Goal: Transaction & Acquisition: Purchase product/service

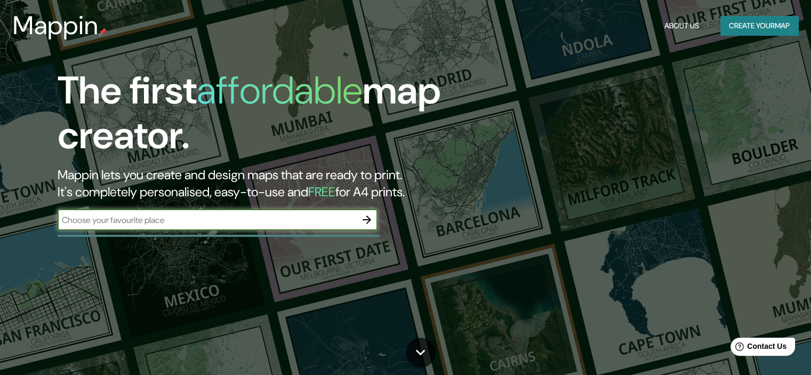
click at [141, 220] on input "text" at bounding box center [207, 220] width 299 height 12
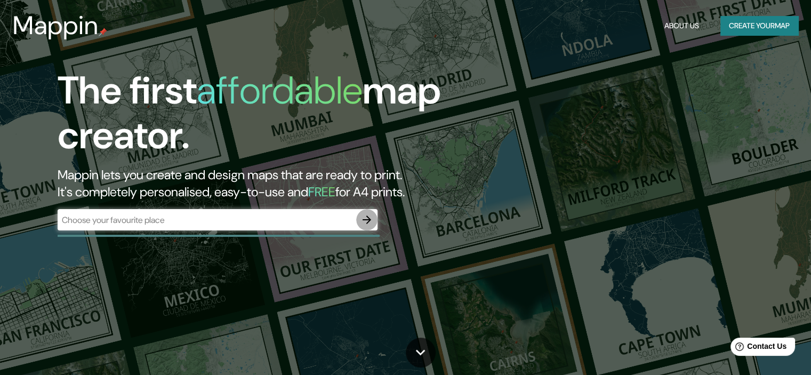
click at [367, 217] on icon "button" at bounding box center [367, 219] width 9 height 9
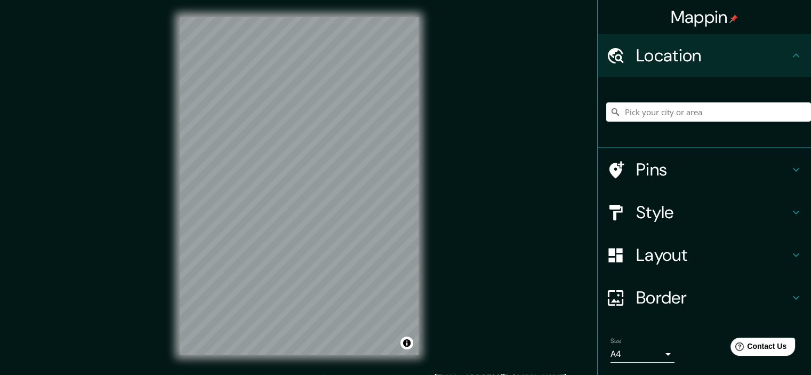
click at [716, 98] on div at bounding box center [708, 111] width 205 height 53
click at [708, 110] on input "Pick your city or area" at bounding box center [708, 111] width 205 height 19
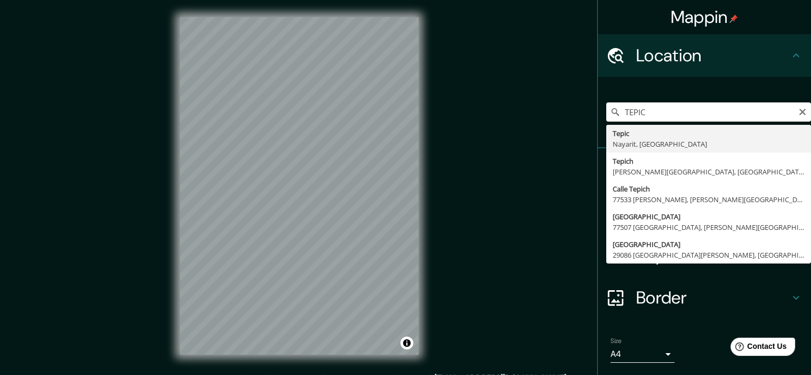
type input "Tepic, Nayarit, México"
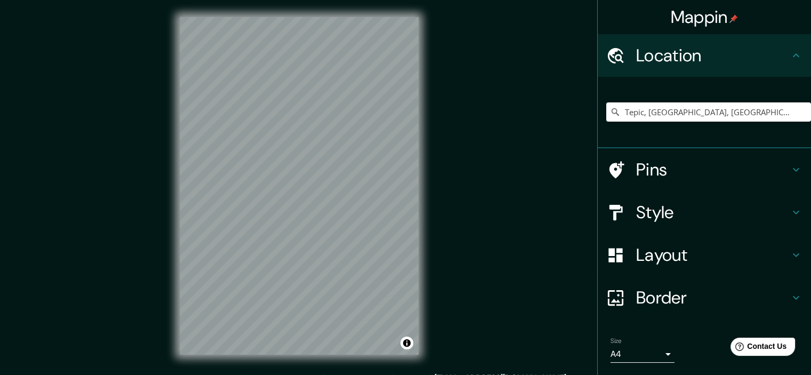
click at [681, 206] on h4 "Style" at bounding box center [713, 212] width 154 height 21
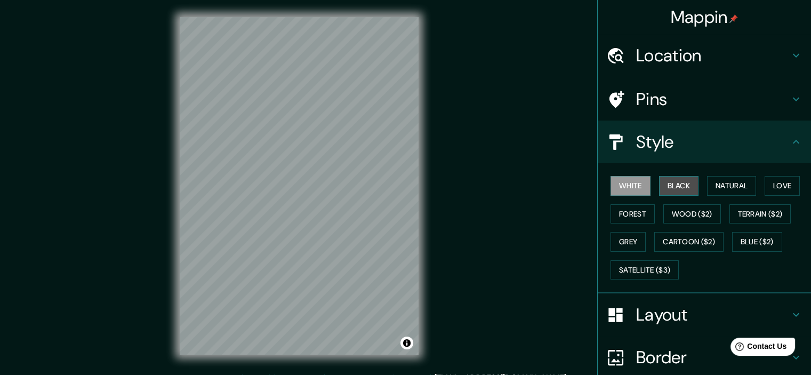
click at [681, 181] on button "Black" at bounding box center [679, 186] width 40 height 20
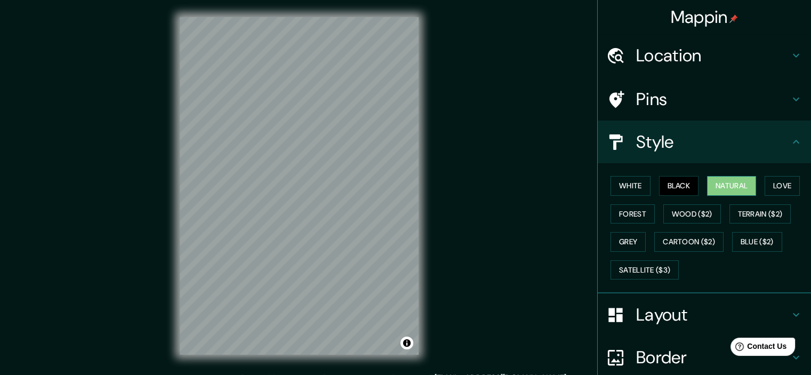
click at [721, 176] on button "Natural" at bounding box center [731, 186] width 49 height 20
click at [786, 189] on button "Love" at bounding box center [782, 186] width 35 height 20
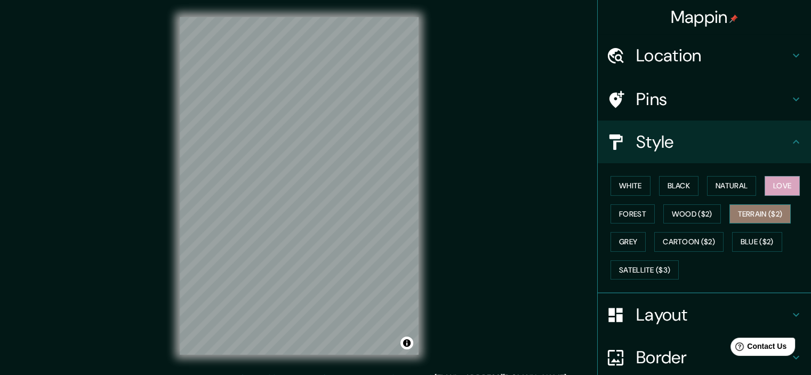
click at [775, 221] on button "Terrain ($2)" at bounding box center [760, 214] width 62 height 20
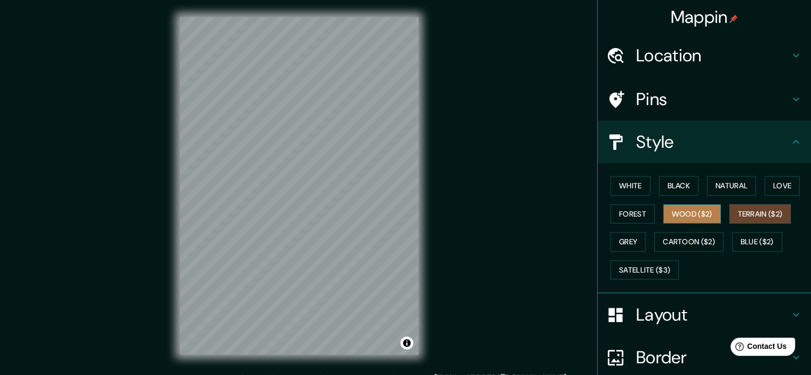
click at [691, 222] on button "Wood ($2)" at bounding box center [692, 214] width 58 height 20
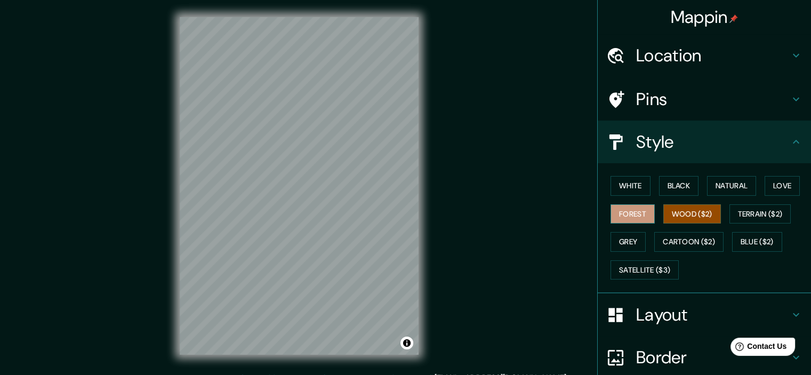
click at [621, 215] on button "Forest" at bounding box center [632, 214] width 44 height 20
click at [630, 232] on button "Grey" at bounding box center [627, 242] width 35 height 20
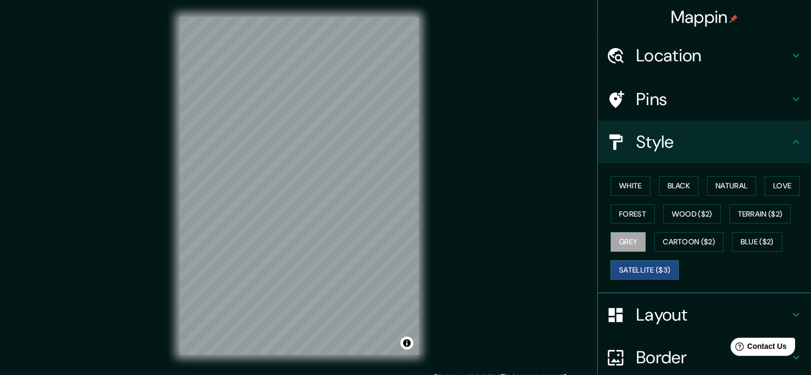
click at [660, 267] on button "Satellite ($3)" at bounding box center [644, 270] width 68 height 20
click at [679, 241] on button "Cartoon ($2)" at bounding box center [688, 242] width 69 height 20
click at [624, 243] on button "Grey" at bounding box center [627, 242] width 35 height 20
click at [291, 0] on html "Mappin Location Tepic, Nayarit, México Pins Style White Black Natural Love Fore…" at bounding box center [405, 187] width 811 height 375
click at [277, 0] on html "Mappin Location Tepic, Nayarit, México Pins Style White Black Natural Love Fore…" at bounding box center [405, 187] width 811 height 375
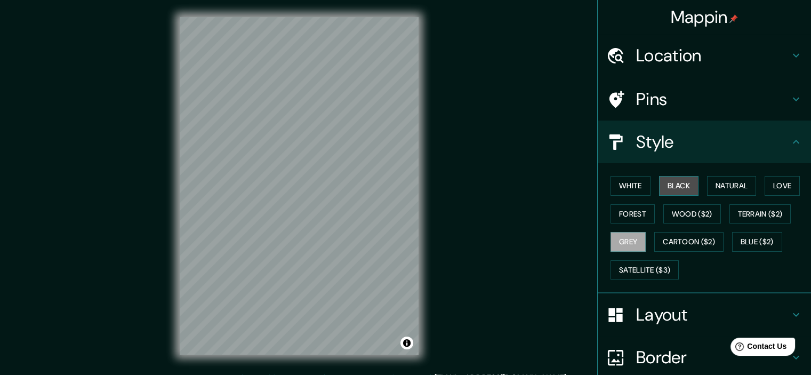
click at [684, 183] on button "Black" at bounding box center [679, 186] width 40 height 20
click at [694, 238] on button "Cartoon ($2)" at bounding box center [688, 242] width 69 height 20
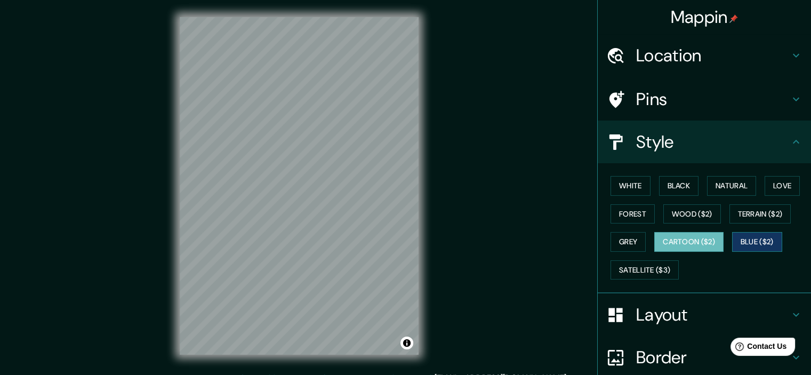
click at [755, 237] on button "Blue ($2)" at bounding box center [757, 242] width 50 height 20
click at [658, 260] on button "Satellite ($3)" at bounding box center [644, 270] width 68 height 20
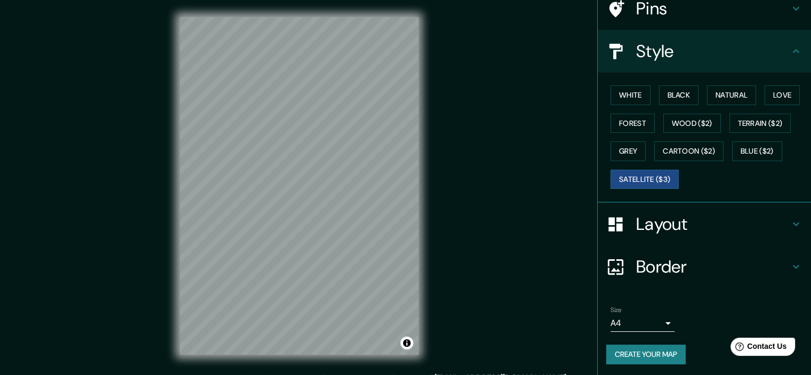
click at [690, 269] on h4 "Border" at bounding box center [713, 266] width 154 height 21
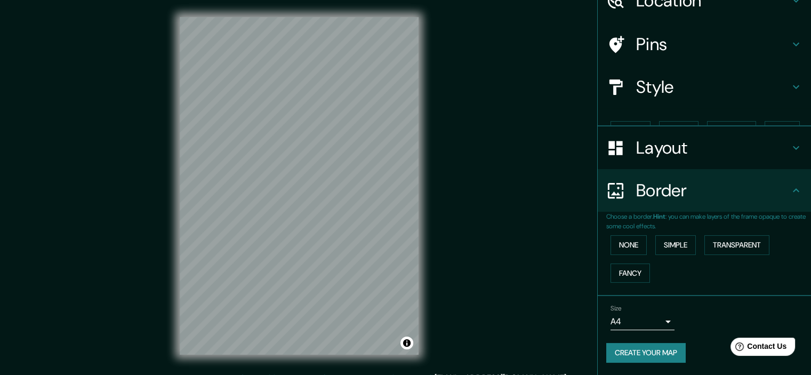
scroll to position [36, 0]
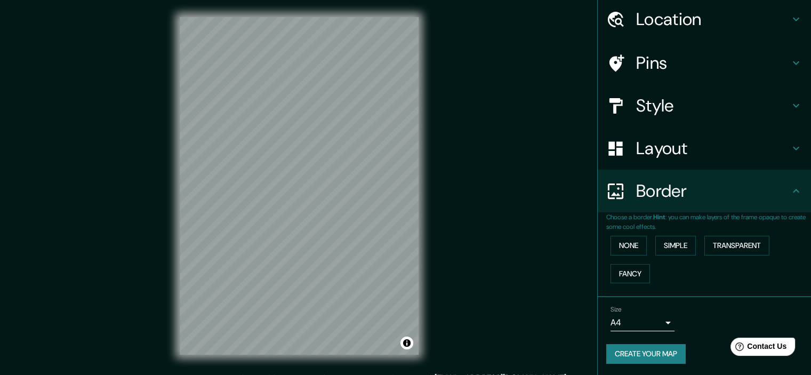
click at [694, 180] on h4 "Border" at bounding box center [713, 190] width 154 height 21
click at [698, 153] on h4 "Layout" at bounding box center [713, 148] width 154 height 21
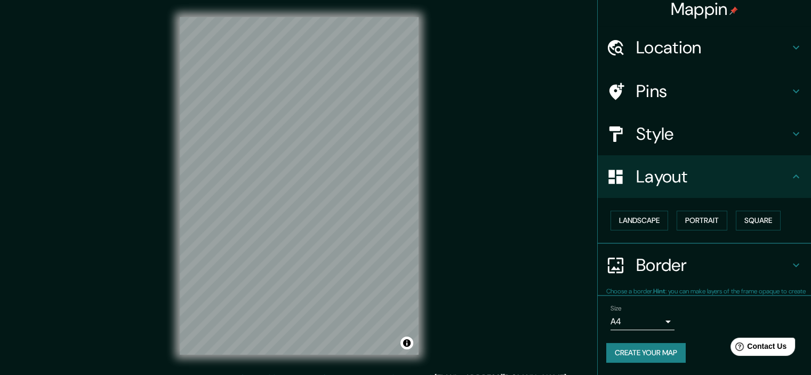
scroll to position [7, 0]
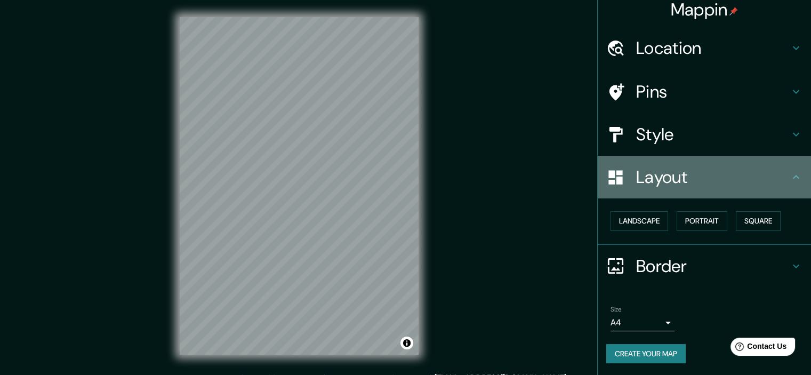
click at [706, 174] on h4 "Layout" at bounding box center [713, 176] width 154 height 21
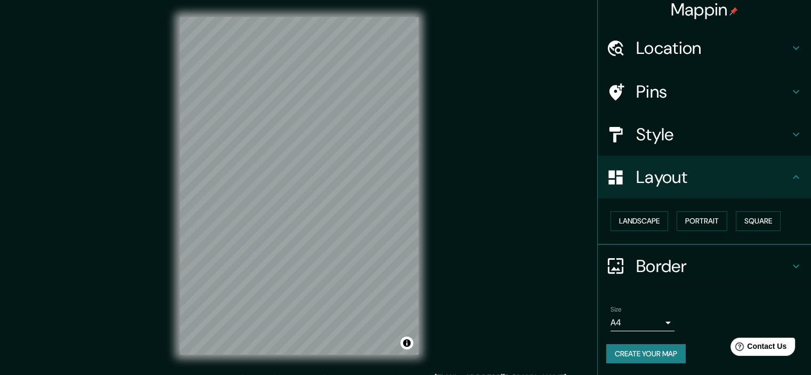
scroll to position [13, 0]
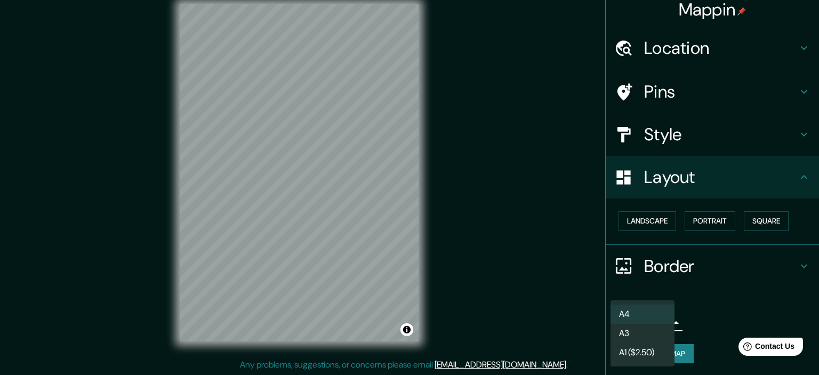
click at [648, 317] on body "Mappin Location Tepic, Nayarit, México Pins Style Layout Landscape Portrait Squ…" at bounding box center [409, 174] width 819 height 375
click at [655, 329] on li "A3" at bounding box center [642, 333] width 64 height 19
type input "a4"
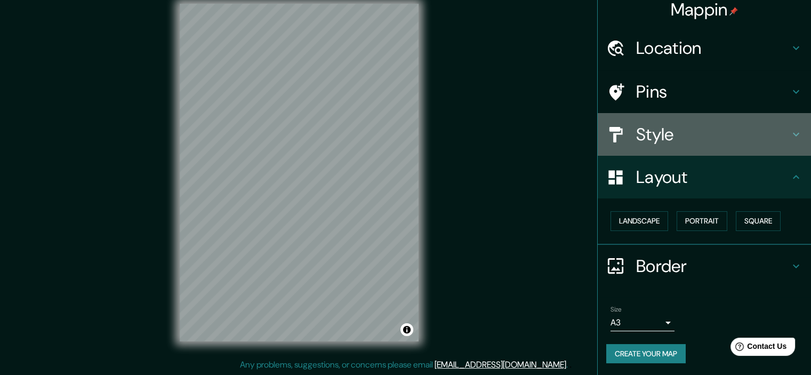
click at [690, 134] on h4 "Style" at bounding box center [713, 134] width 154 height 21
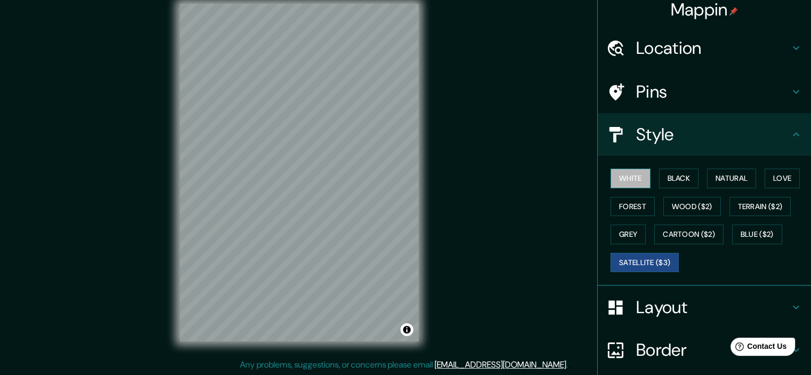
click at [623, 181] on button "White" at bounding box center [630, 178] width 40 height 20
drag, startPoint x: 656, startPoint y: 175, endPoint x: 625, endPoint y: 176, distance: 30.9
click at [633, 176] on div "White Black Natural Love Forest Wood ($2) Terrain ($2) Grey Cartoon ($2) Blue (…" at bounding box center [708, 220] width 205 height 112
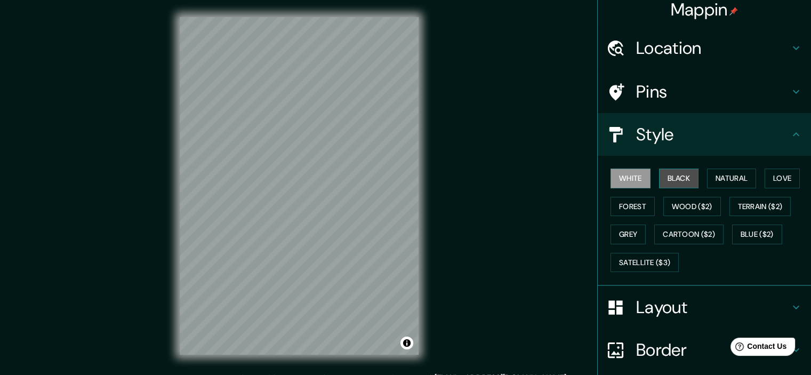
click at [672, 174] on button "Black" at bounding box center [679, 178] width 40 height 20
click at [636, 174] on button "White" at bounding box center [630, 178] width 40 height 20
click at [624, 226] on button "Grey" at bounding box center [627, 234] width 35 height 20
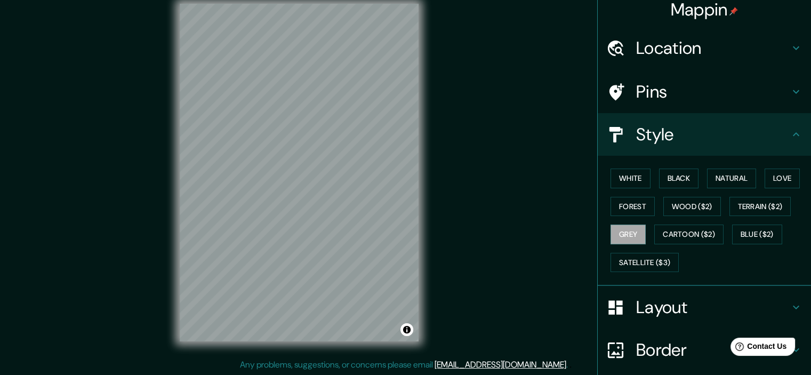
scroll to position [91, 0]
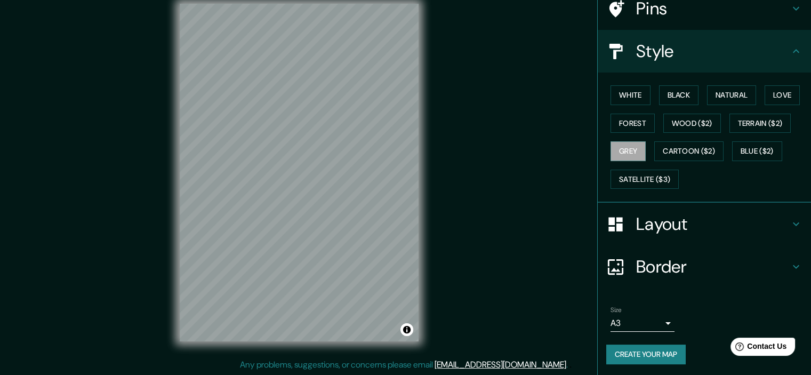
click at [664, 351] on button "Create your map" at bounding box center [645, 354] width 79 height 20
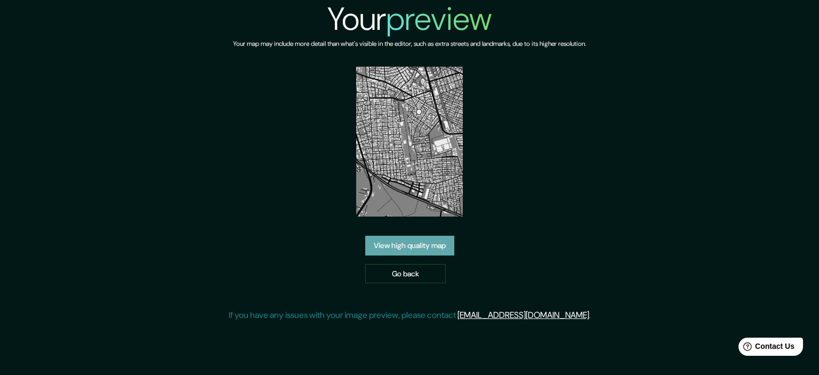
click at [439, 242] on link "View high quality map" at bounding box center [409, 246] width 89 height 20
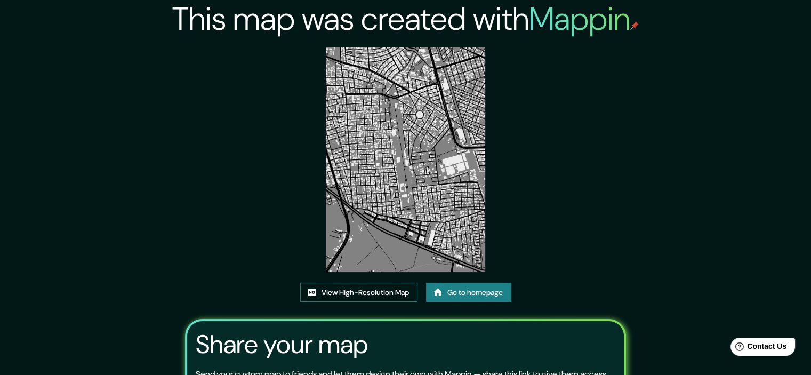
click at [355, 294] on link "View High-Resolution Map" at bounding box center [358, 293] width 117 height 20
